Goal: Information Seeking & Learning: Check status

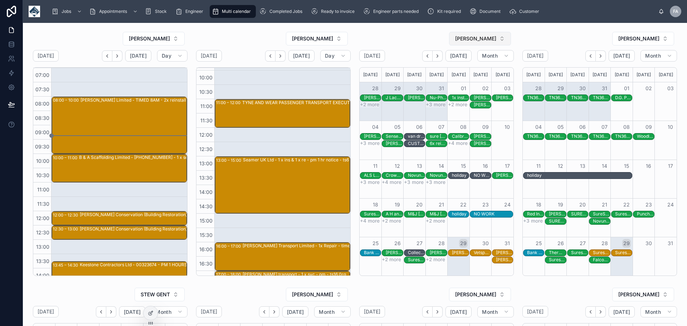
click at [498, 38] on button "[PERSON_NAME]" at bounding box center [480, 39] width 62 height 14
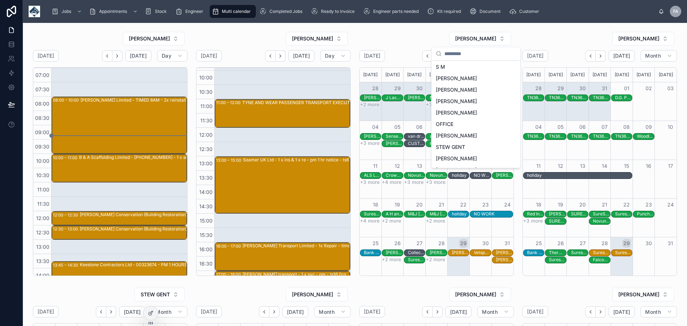
scroll to position [26, 0]
click at [467, 131] on span "[PERSON_NAME]" at bounding box center [456, 133] width 41 height 7
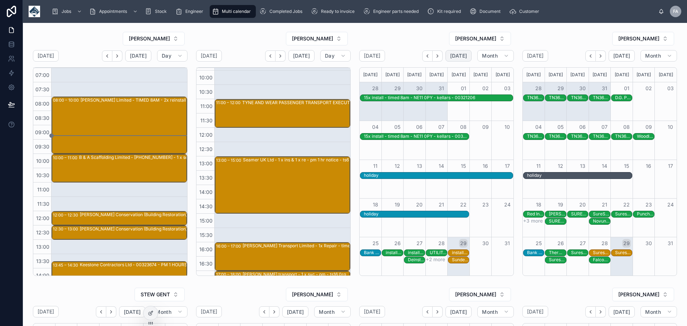
click at [459, 56] on span "[DATE]" at bounding box center [458, 56] width 17 height 6
click at [504, 57] on icon "button" at bounding box center [507, 56] width 6 height 6
click at [460, 111] on span "Day" at bounding box center [459, 112] width 9 height 7
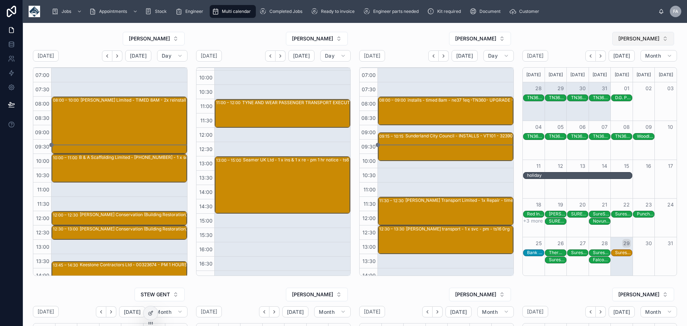
click at [664, 40] on button "[PERSON_NAME]" at bounding box center [644, 39] width 62 height 14
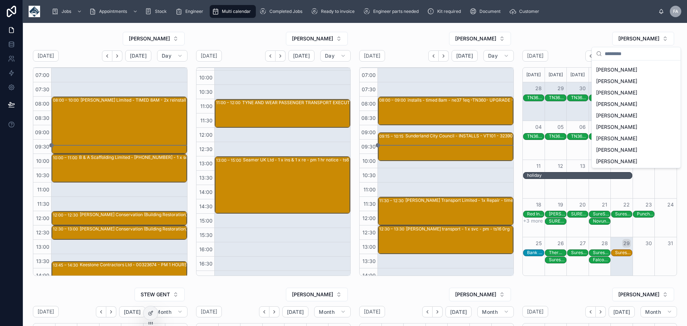
scroll to position [118, 0]
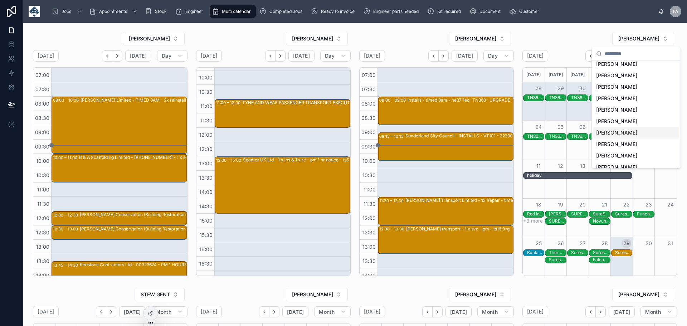
click at [615, 134] on div "[PERSON_NAME]" at bounding box center [637, 132] width 86 height 11
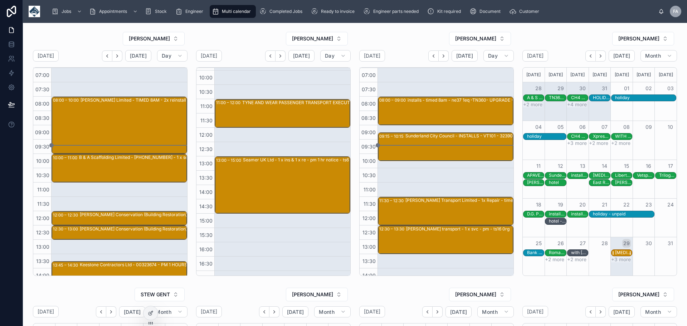
click at [617, 253] on div "[MEDICAL_DATA]" at bounding box center [623, 253] width 17 height 6
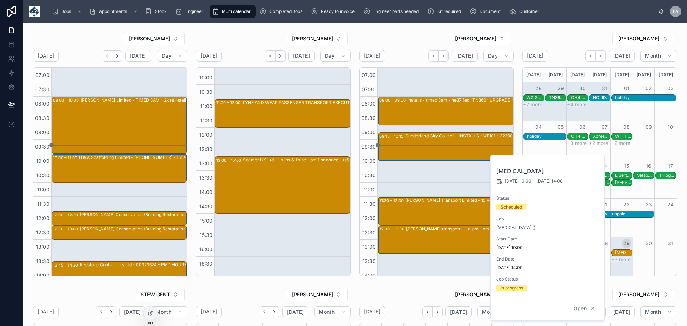
click at [616, 264] on div "Month View" at bounding box center [622, 256] width 22 height 38
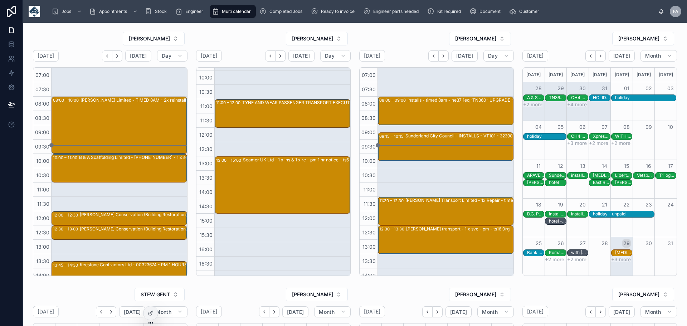
click at [613, 264] on div "Month View" at bounding box center [622, 256] width 22 height 38
click at [620, 252] on div "[MEDICAL_DATA]" at bounding box center [623, 253] width 17 height 6
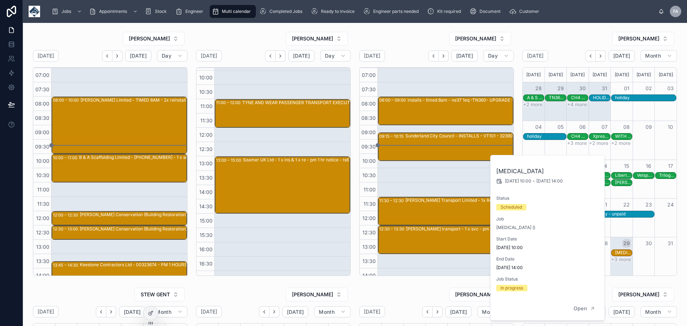
click at [636, 264] on div "Month View" at bounding box center [644, 256] width 22 height 38
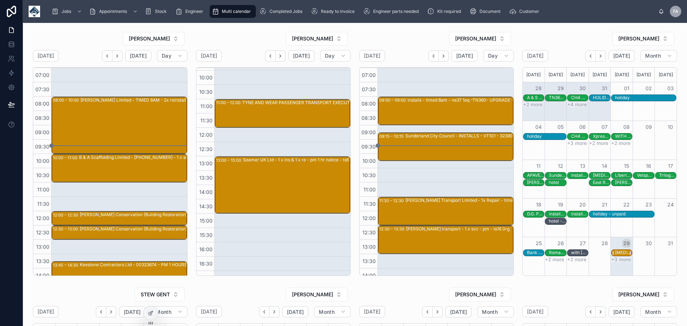
click at [622, 253] on div "[MEDICAL_DATA]" at bounding box center [623, 253] width 17 height 6
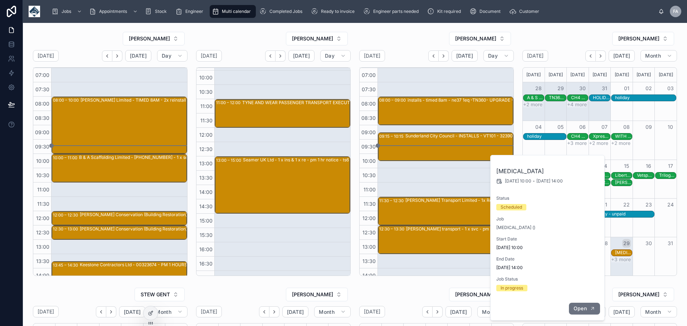
click at [583, 309] on span "Open" at bounding box center [580, 308] width 13 height 6
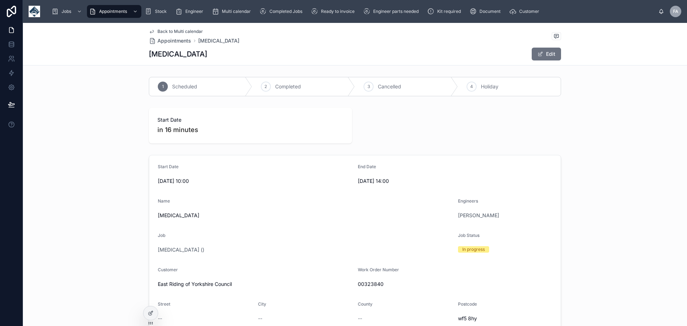
click at [162, 30] on span "Back to Multi calendar" at bounding box center [180, 32] width 45 height 6
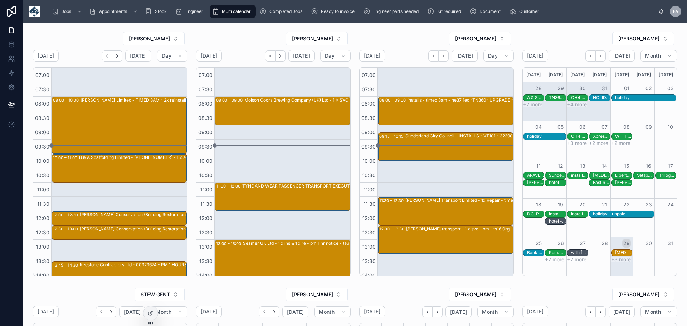
scroll to position [136, 0]
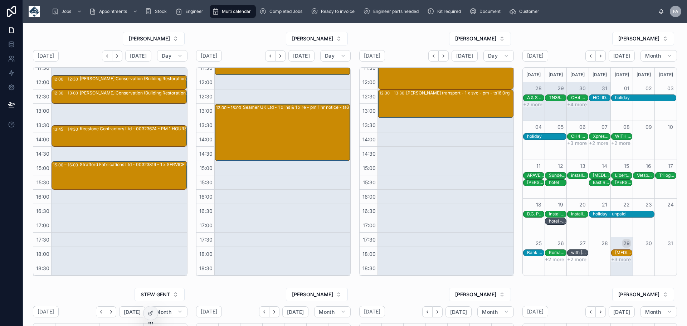
click at [618, 259] on button "+3 more" at bounding box center [622, 260] width 20 height 6
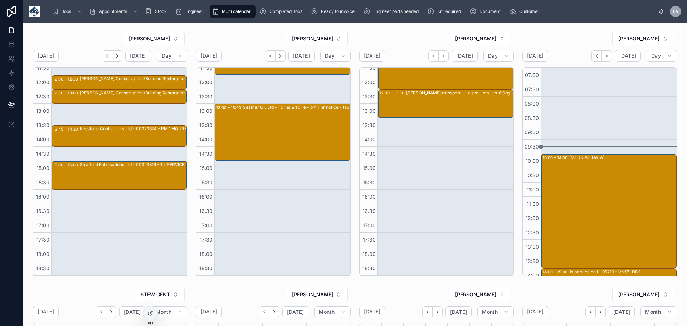
scroll to position [136, 0]
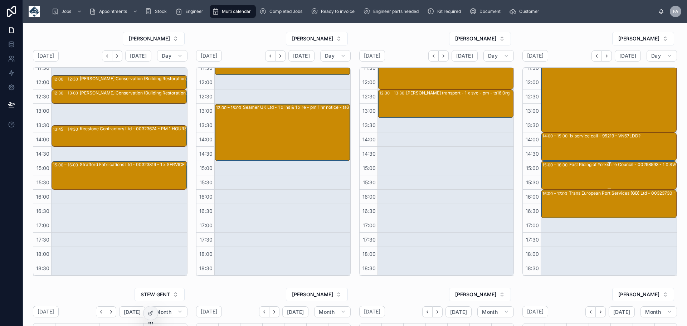
click at [590, 171] on div "East Riding of Yorkshire Council - 00298593 - 1 X SVC - 47008 - YK13 FOK - HU17…" at bounding box center [637, 174] width 134 height 27
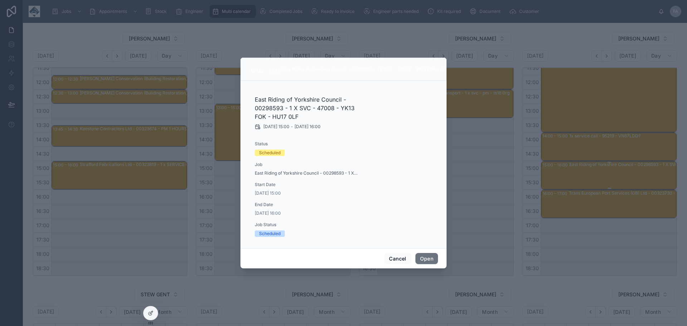
click at [590, 171] on div at bounding box center [343, 163] width 687 height 326
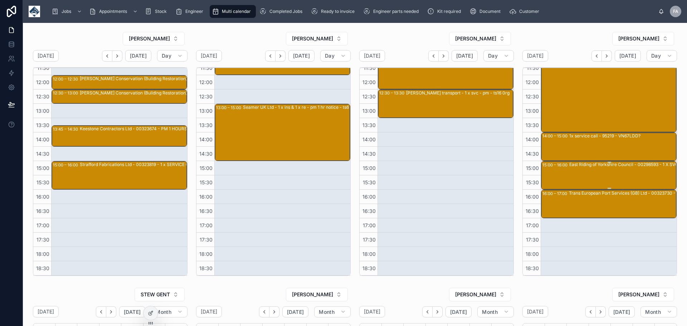
click at [590, 169] on div "East Riding of Yorkshire Council - 00298593 - 1 X SVC - 47008 - YK13 FOK - HU17…" at bounding box center [637, 174] width 134 height 27
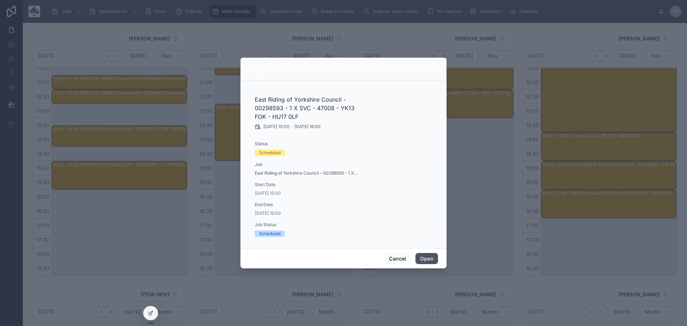
click at [423, 260] on button "Open" at bounding box center [427, 258] width 23 height 11
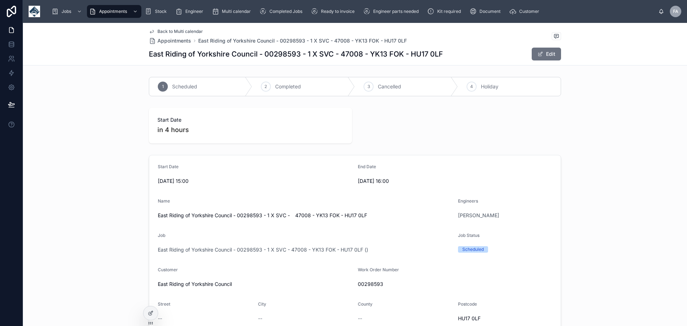
click at [168, 29] on span "Back to Multi calendar" at bounding box center [180, 32] width 45 height 6
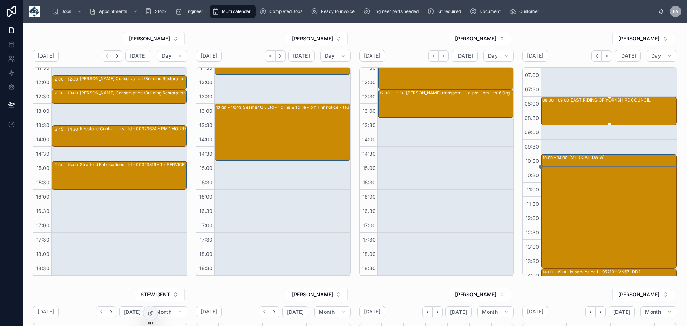
click at [615, 116] on div "EAST RIDING OF YORKSHIRE COUNCIL" at bounding box center [623, 110] width 105 height 27
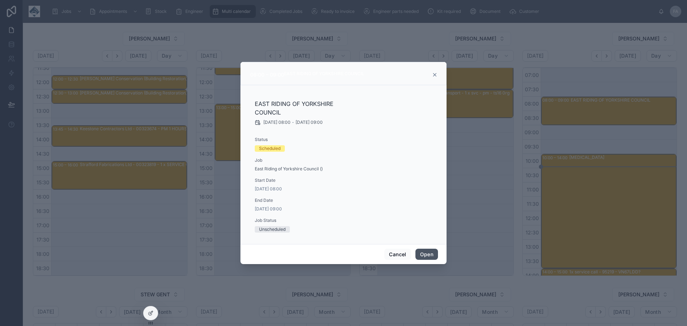
click at [425, 251] on button "Open" at bounding box center [427, 254] width 23 height 11
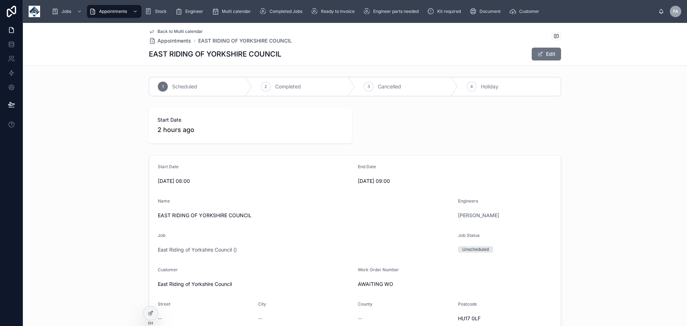
click at [170, 30] on span "Back to Multi calendar" at bounding box center [180, 32] width 45 height 6
